Goal: Navigation & Orientation: Find specific page/section

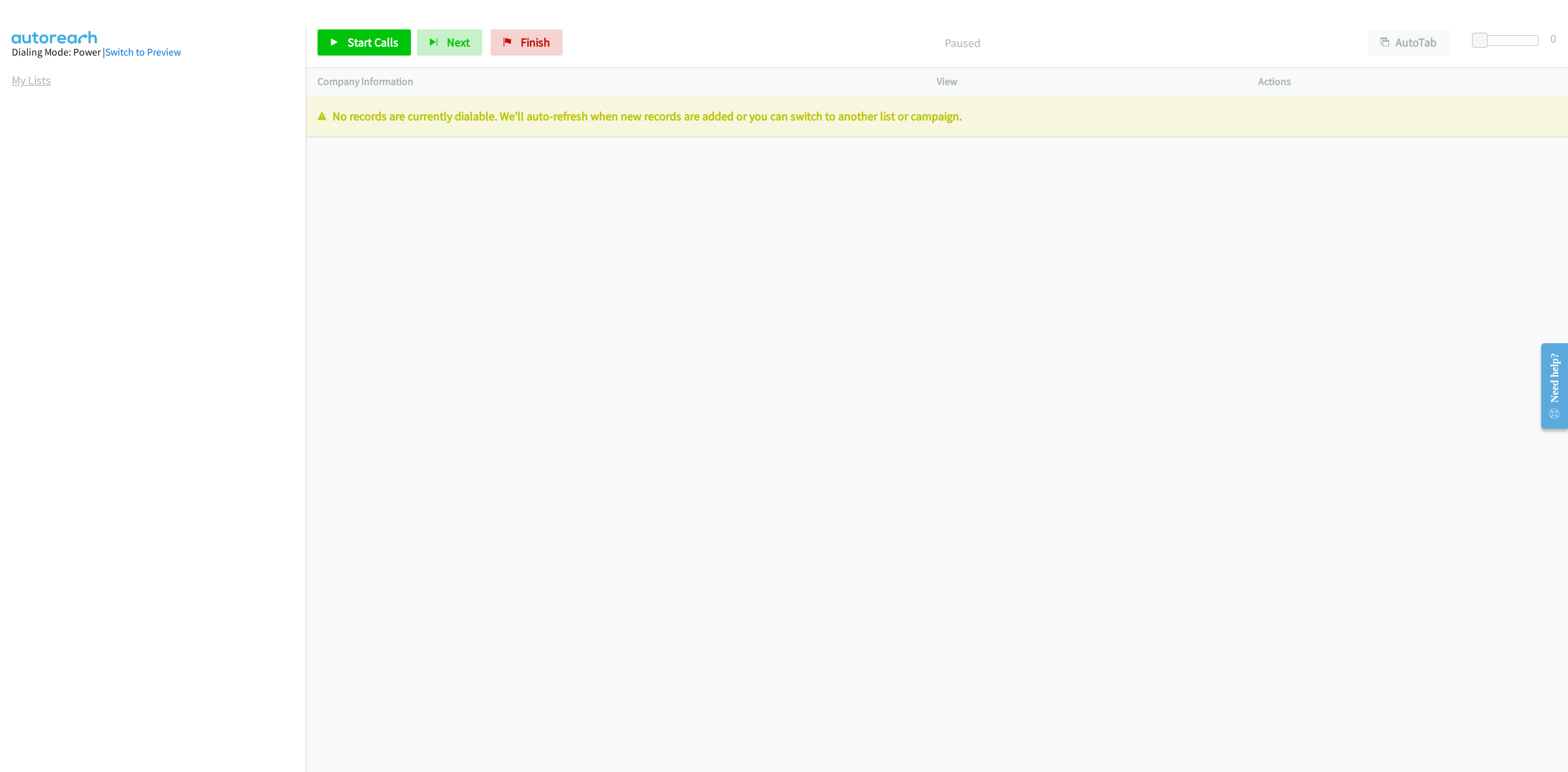
click at [43, 83] on link "My Lists" at bounding box center [31, 80] width 39 height 15
